Goal: Information Seeking & Learning: Learn about a topic

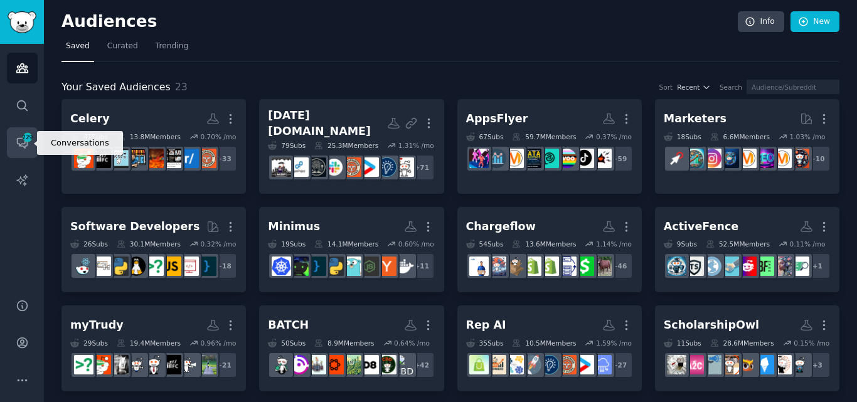
click at [19, 141] on icon "Sidebar" at bounding box center [22, 142] width 13 height 13
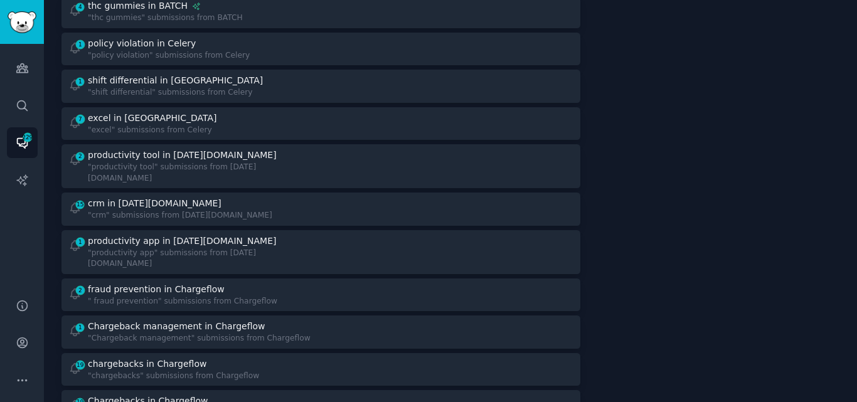
scroll to position [812, 0]
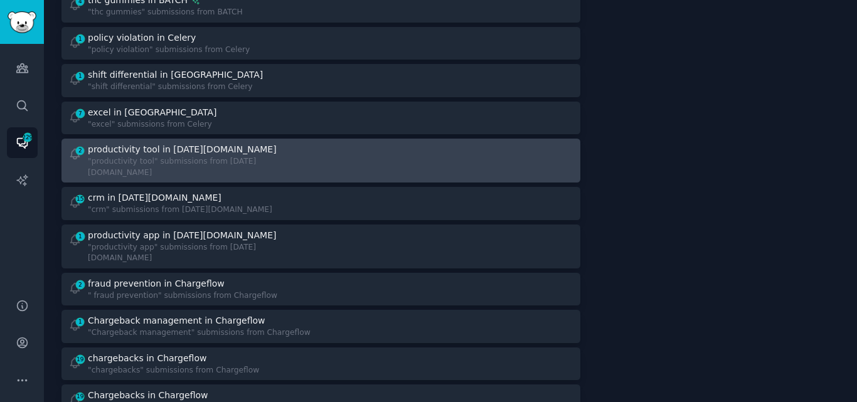
click at [225, 143] on div "productivity tool in [DATE][DOMAIN_NAME]" at bounding box center [200, 149] width 224 height 13
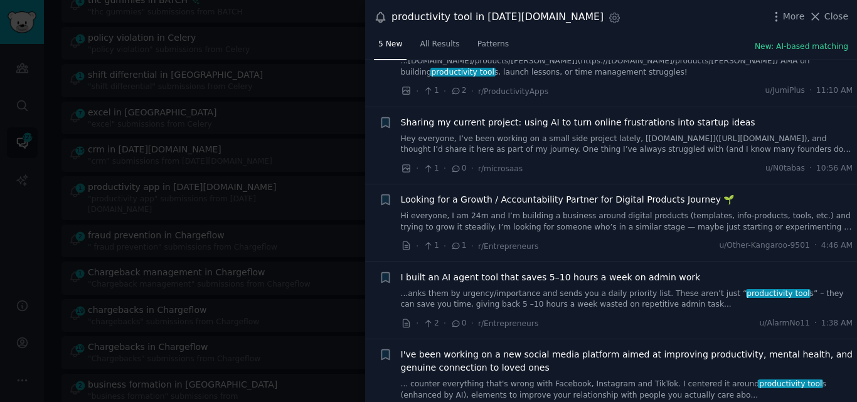
scroll to position [77, 0]
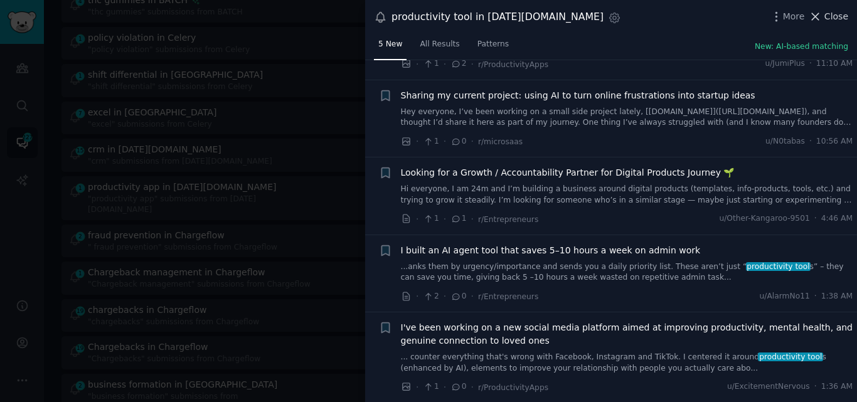
click at [822, 14] on icon at bounding box center [815, 16] width 13 height 13
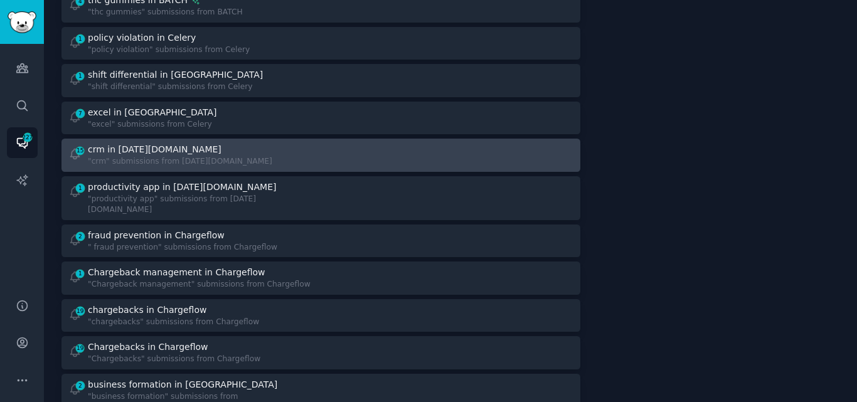
click at [177, 156] on div ""crm" submissions from [DATE][DOMAIN_NAME]" at bounding box center [180, 161] width 184 height 11
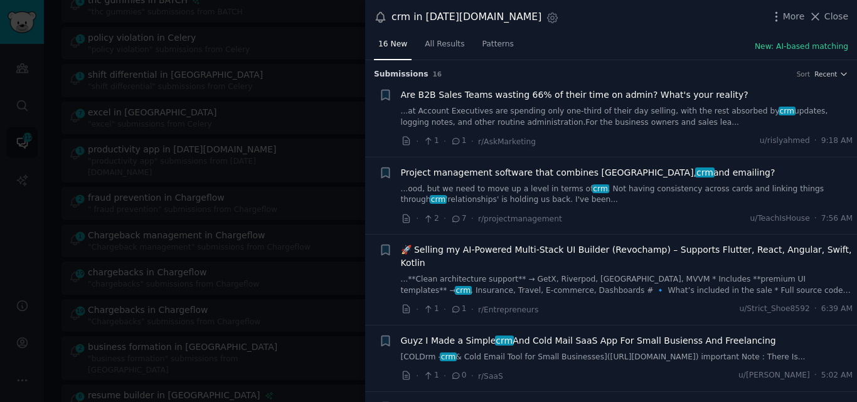
click at [522, 197] on link "...ood, but we need to move up a level in terms of crm . Not having consistency…" at bounding box center [627, 195] width 452 height 22
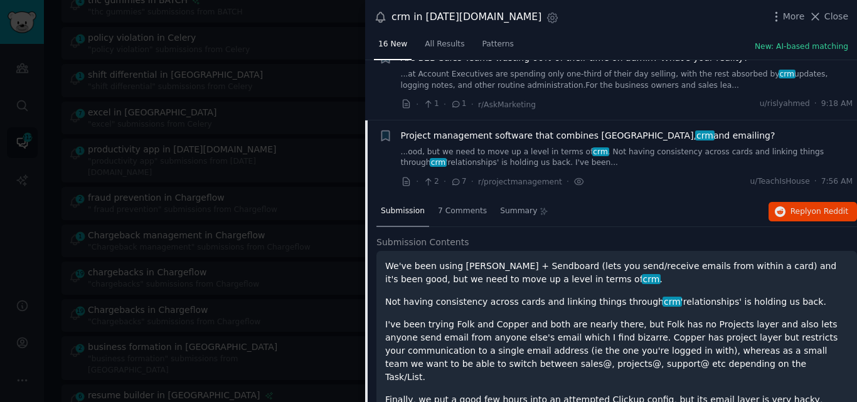
scroll to position [18, 0]
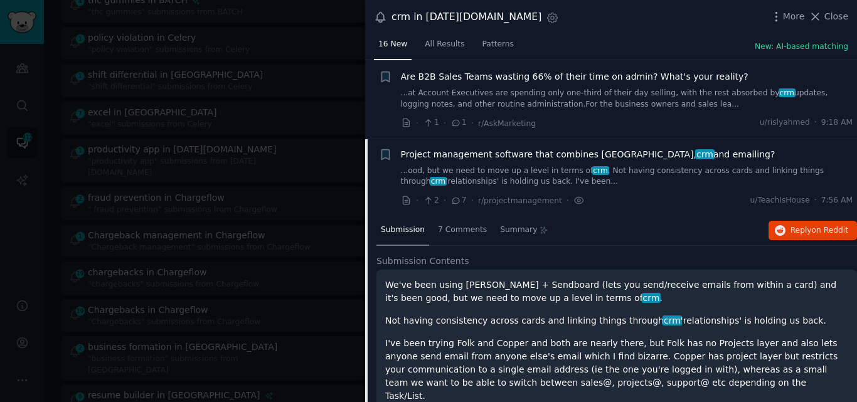
drag, startPoint x: 702, startPoint y: 70, endPoint x: 422, endPoint y: 132, distance: 286.7
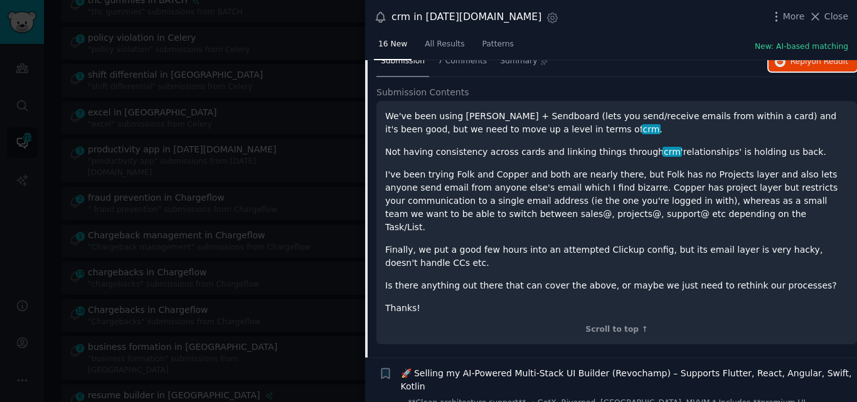
scroll to position [204, 0]
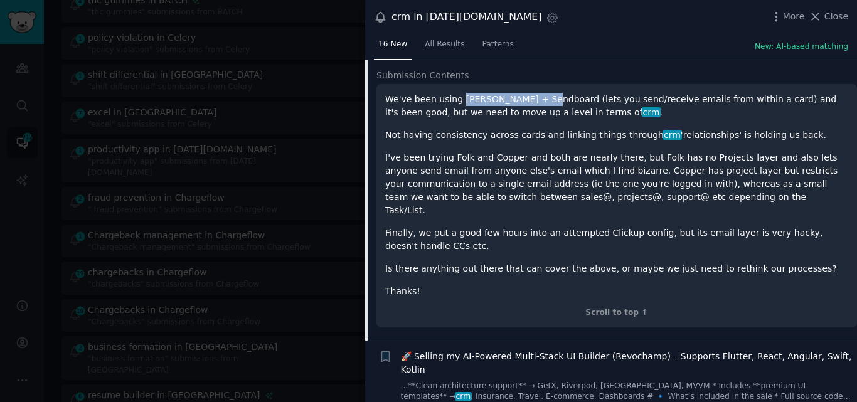
drag, startPoint x: 456, startPoint y: 95, endPoint x: 531, endPoint y: 98, distance: 74.7
click at [531, 98] on p "We've been using [PERSON_NAME] + Sendboard (lets you send/receive emails from w…" at bounding box center [616, 106] width 463 height 26
copy p "[PERSON_NAME] + Sendboard"
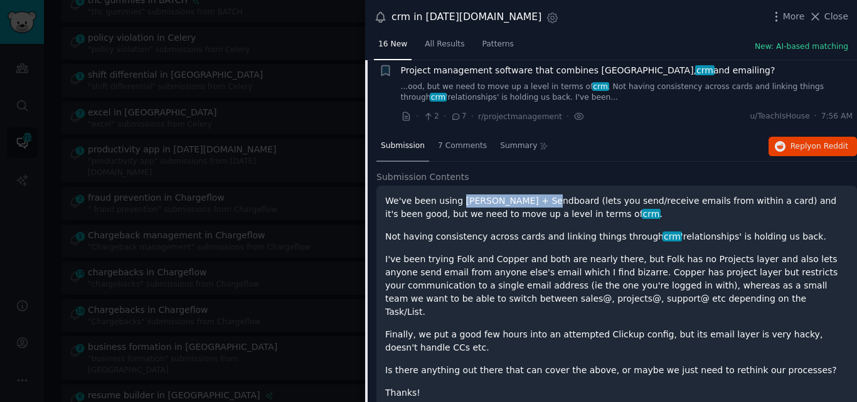
scroll to position [96, 0]
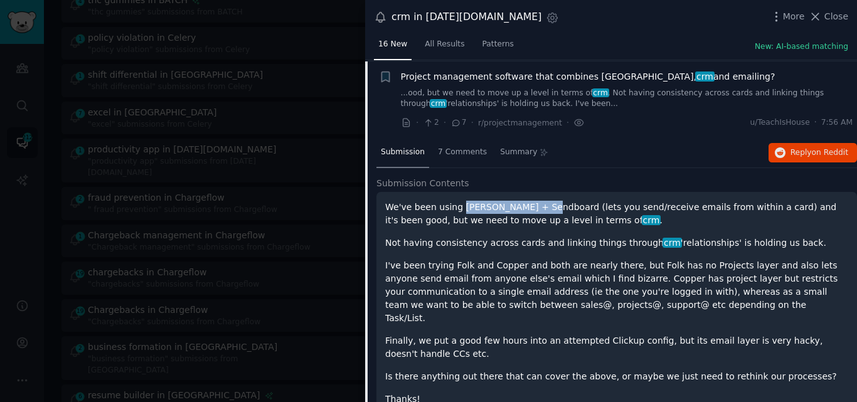
click at [502, 78] on span "Project management software that combines [GEOGRAPHIC_DATA], crm and emailing?" at bounding box center [588, 76] width 374 height 13
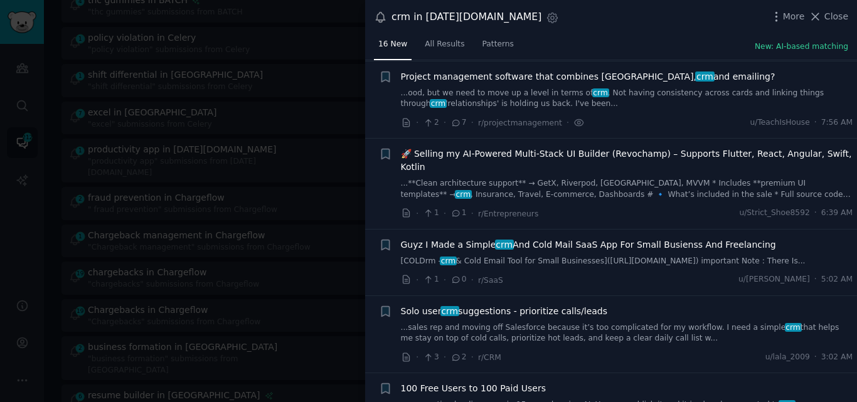
scroll to position [97, 0]
click at [533, 322] on link "...sales rep and moving off Salesforce because it’s too complicated for my work…" at bounding box center [627, 332] width 452 height 22
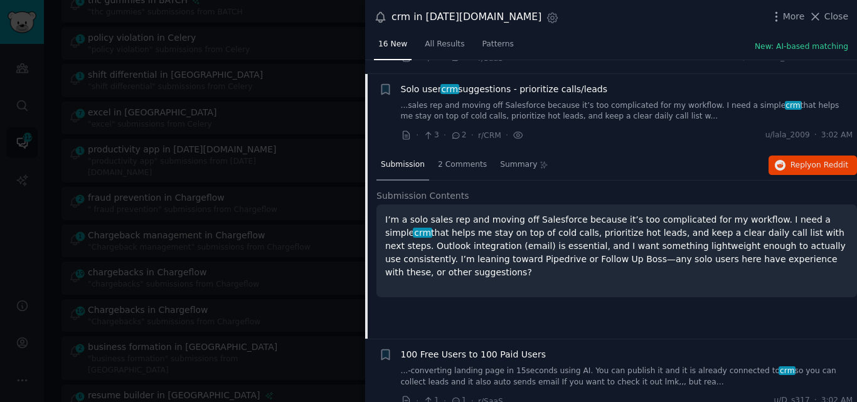
scroll to position [319, 0]
click at [452, 82] on span "Solo user crm suggestions - prioritize calls/leads" at bounding box center [504, 88] width 207 height 13
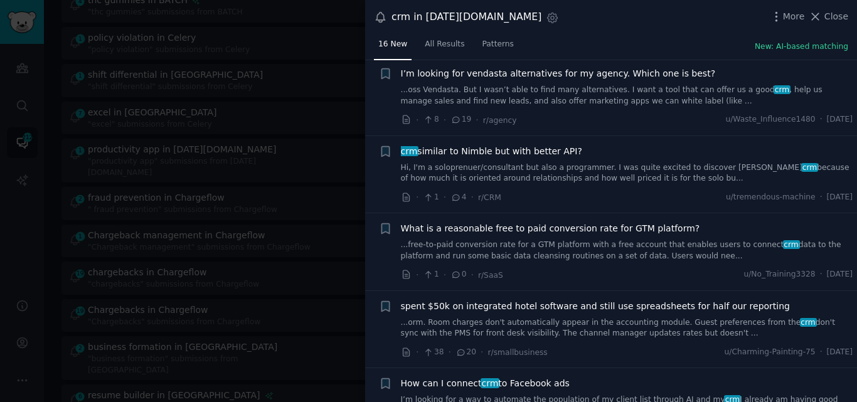
scroll to position [905, 0]
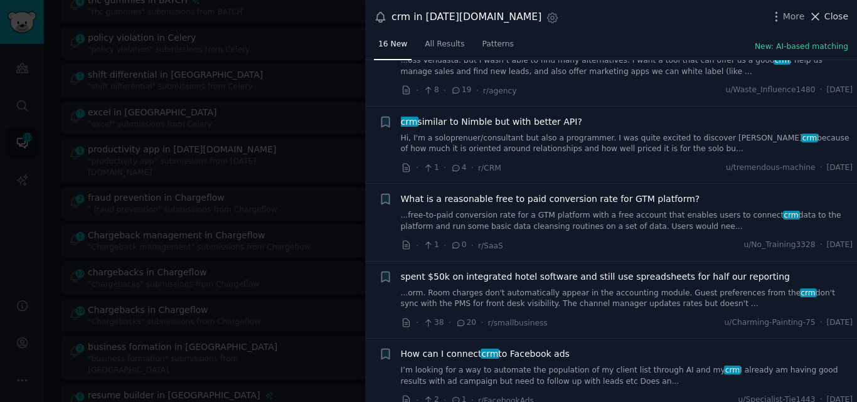
click at [834, 16] on span "Close" at bounding box center [836, 16] width 24 height 13
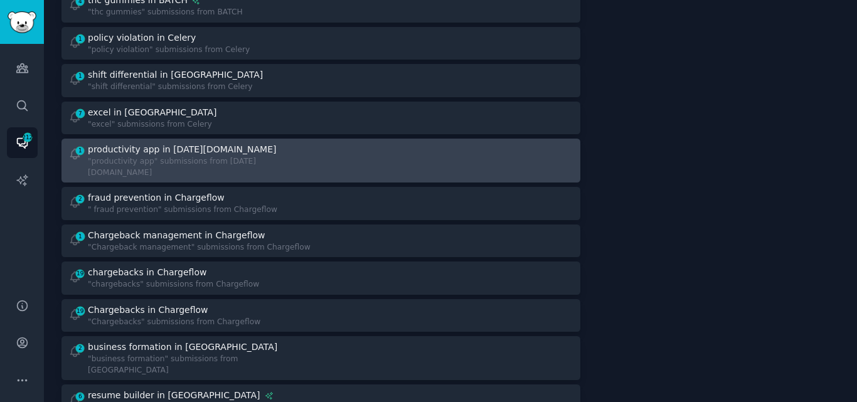
click at [133, 156] on div ""productivity app" submissions from [DATE][DOMAIN_NAME]" at bounding box center [200, 167] width 224 height 22
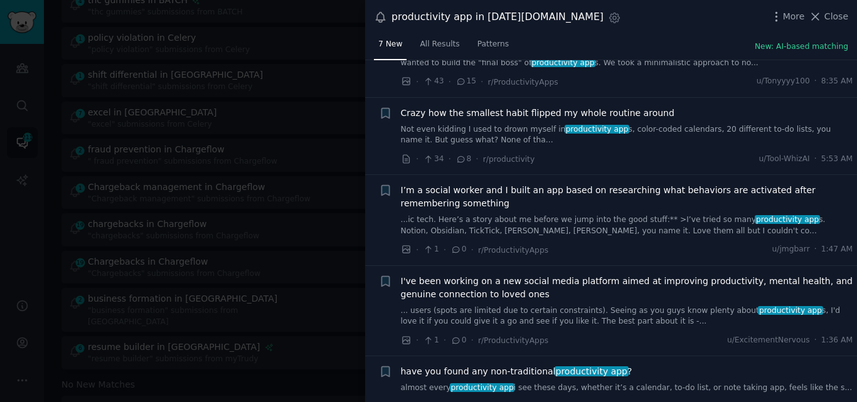
scroll to position [235, 0]
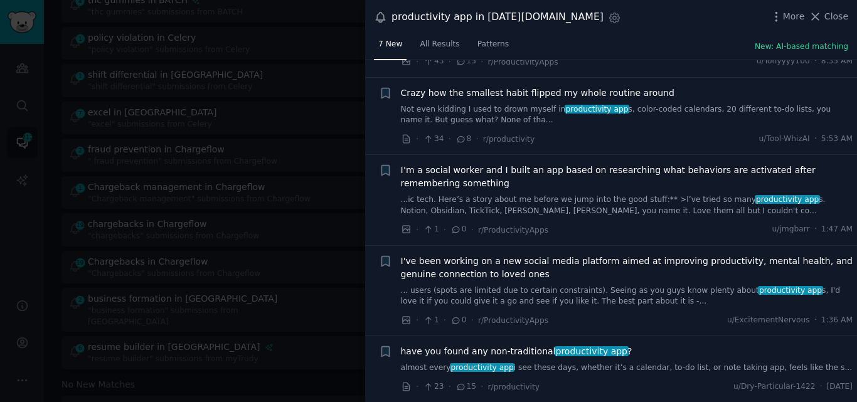
click at [496, 368] on span "productivity app" at bounding box center [482, 367] width 65 height 9
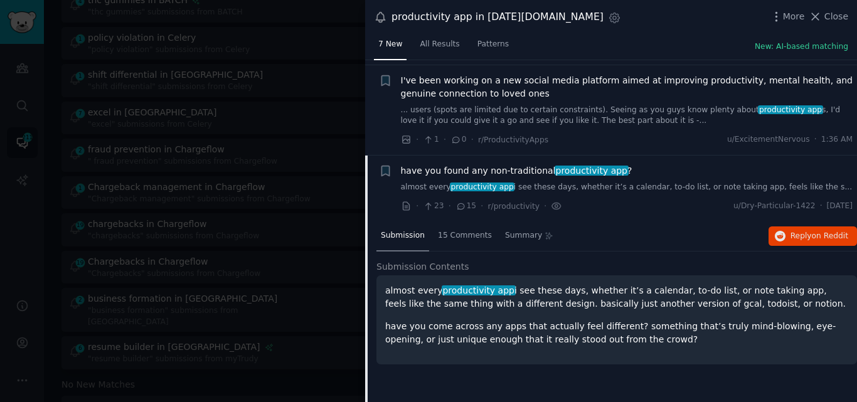
scroll to position [423, 0]
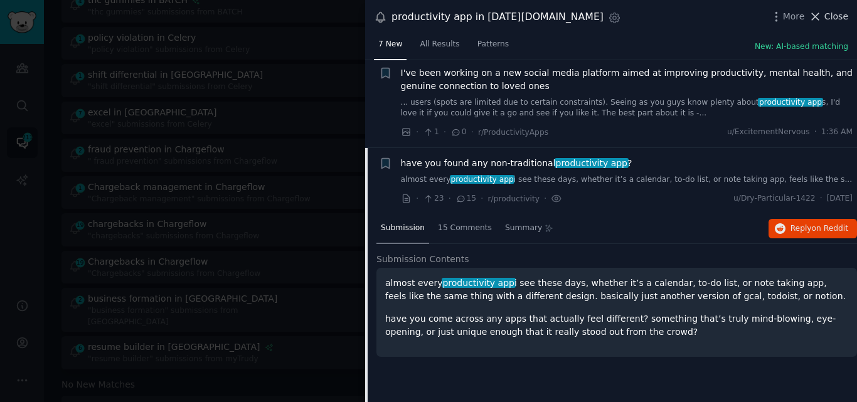
click at [829, 19] on span "Close" at bounding box center [836, 16] width 24 height 13
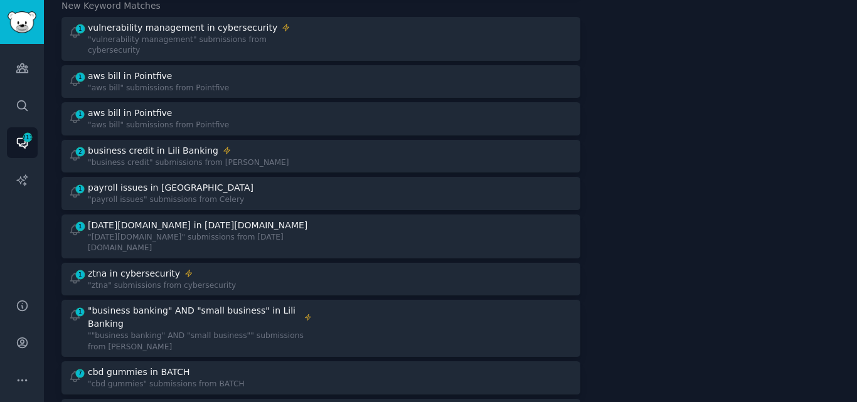
scroll to position [204, 0]
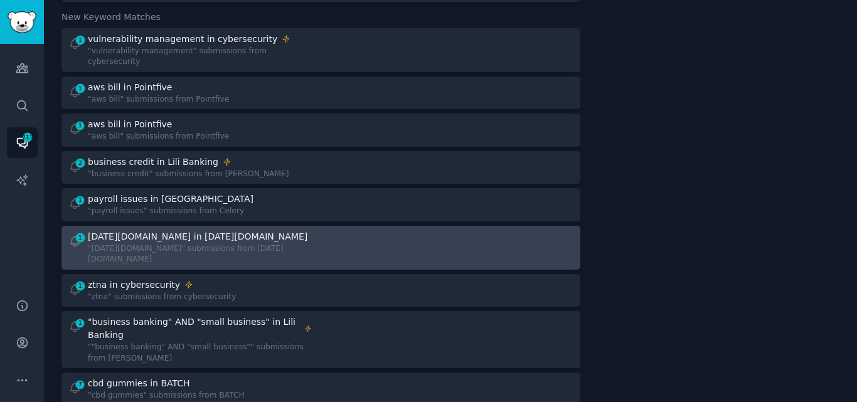
click at [206, 243] on div ""[DATE][DOMAIN_NAME]" submissions from [DATE][DOMAIN_NAME]" at bounding box center [200, 254] width 224 height 22
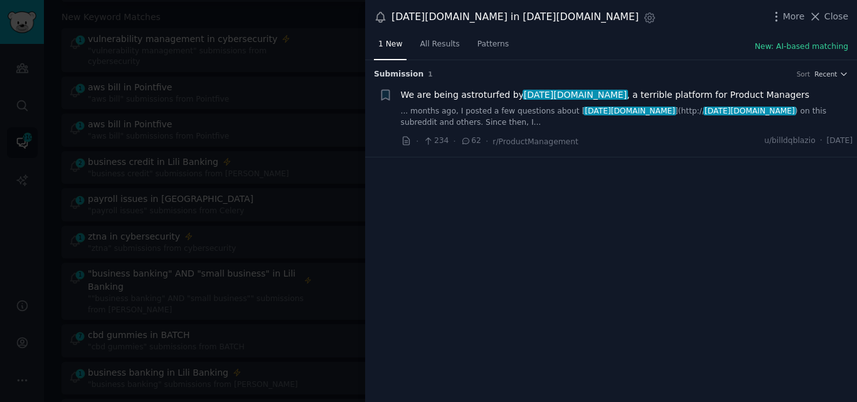
click at [440, 112] on link "... months ago, I posted a few questions about [ [DATE][DOMAIN_NAME] ](http:// …" at bounding box center [627, 117] width 452 height 22
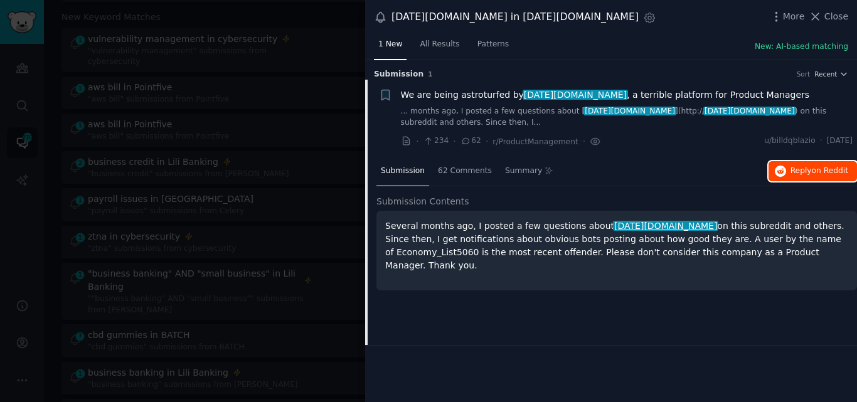
click at [786, 166] on icon "button" at bounding box center [780, 171] width 11 height 11
